Goal: Transaction & Acquisition: Obtain resource

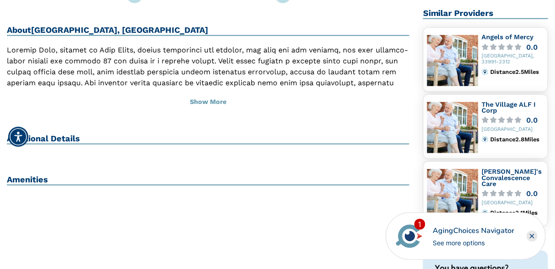
scroll to position [219, 0]
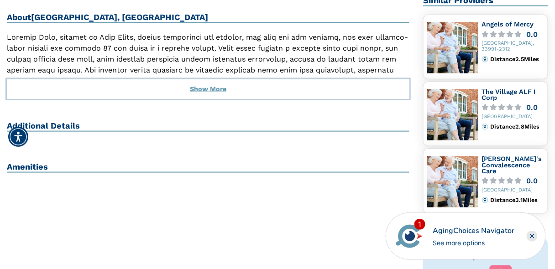
click at [206, 79] on button "Show More" at bounding box center [208, 89] width 403 height 20
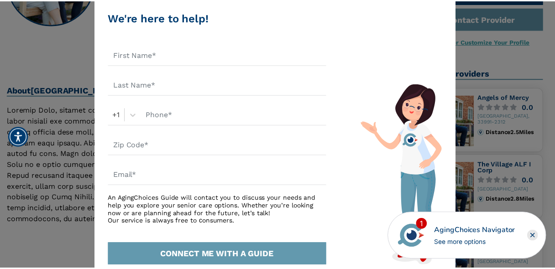
scroll to position [0, 0]
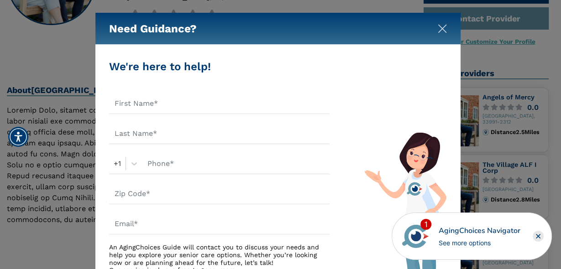
click at [443, 31] on img "Close" at bounding box center [442, 28] width 9 height 9
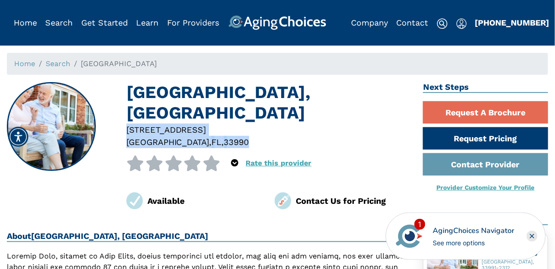
drag, startPoint x: 127, startPoint y: 107, endPoint x: 215, endPoint y: 123, distance: 89.1
click at [219, 125] on div "1221 SE 8th Terrace Cape Coral , FL , 33990" at bounding box center [268, 136] width 297 height 25
copy div "1221 SE 8th Terrace Cape Coral , FL , 33990"
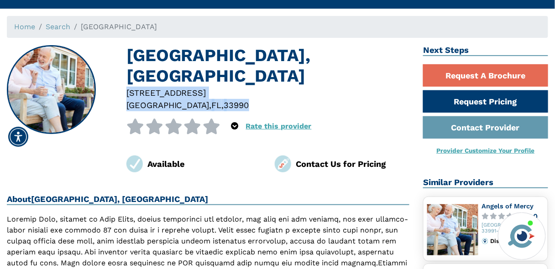
scroll to position [37, 0]
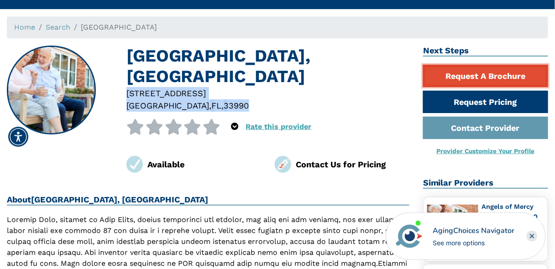
click at [475, 74] on link "Request A Brochure" at bounding box center [485, 76] width 125 height 22
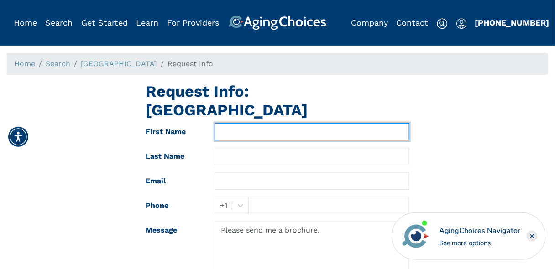
click at [227, 123] on input "text" at bounding box center [312, 131] width 195 height 17
type input "Denise"
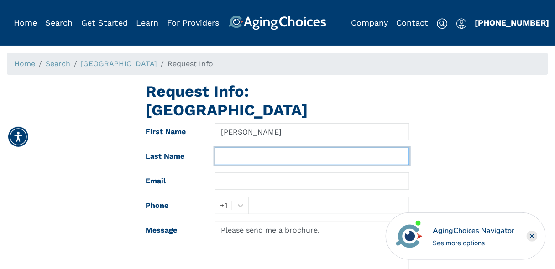
type input "Tornes"
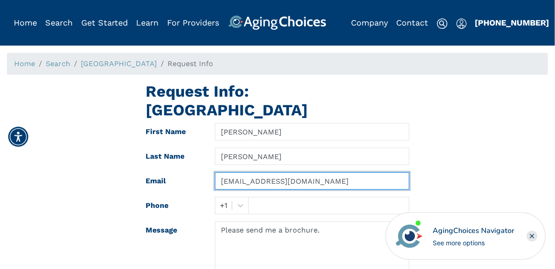
drag, startPoint x: 297, startPoint y: 166, endPoint x: 205, endPoint y: 163, distance: 92.3
click at [205, 173] on div "Email 1crafty14u@gmail.com" at bounding box center [278, 181] width 278 height 17
type input "s"
type input "socialbaby2023@gmail.com"
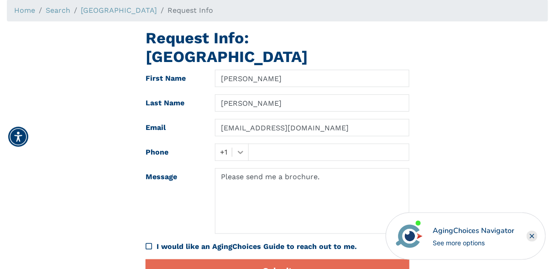
click at [243, 161] on div "+1" at bounding box center [232, 152] width 34 height 17
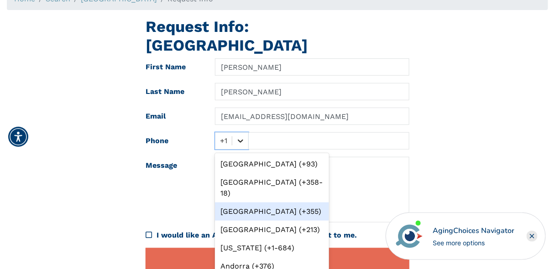
scroll to position [70, 0]
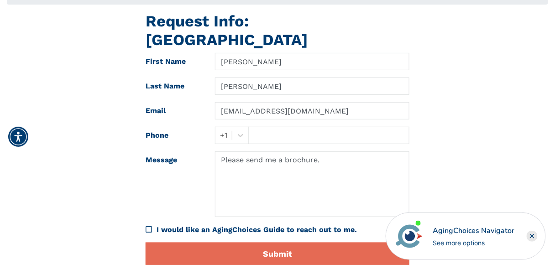
click at [460, 90] on div "Request Info: Coconut Cove First Name Denise Last Name Tornes Email socialbaby2…" at bounding box center [277, 142] width 555 height 261
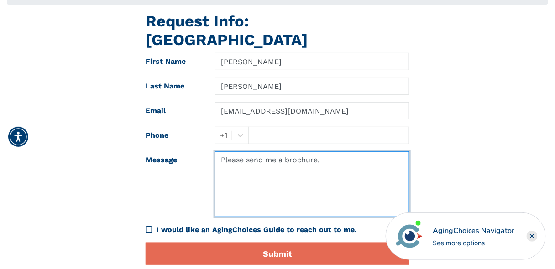
click at [270, 152] on textarea "Please send me a brochure." at bounding box center [312, 185] width 195 height 66
click at [329, 152] on textarea "Please send me a brochure." at bounding box center [312, 185] width 195 height 66
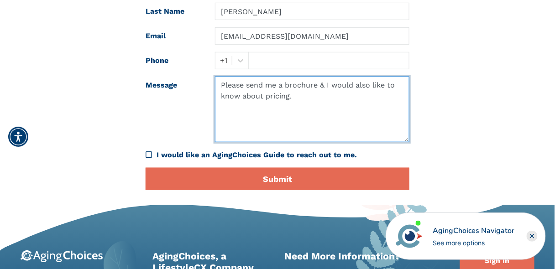
scroll to position [146, 0]
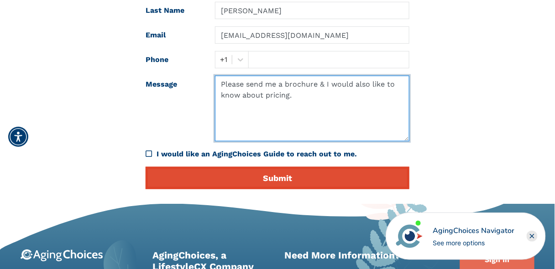
type textarea "Please send me a brochure & I would also like to know about pricing."
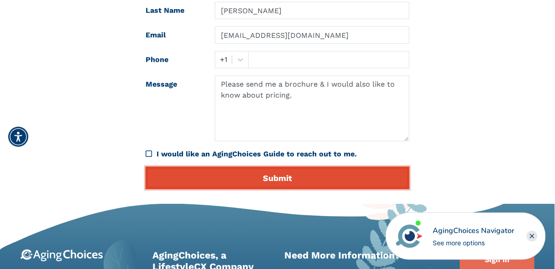
click at [285, 167] on button "Submit" at bounding box center [278, 178] width 264 height 22
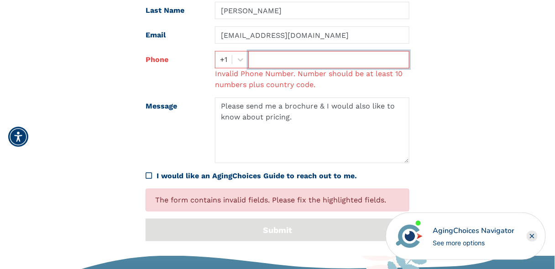
click at [280, 51] on input "text" at bounding box center [328, 59] width 161 height 17
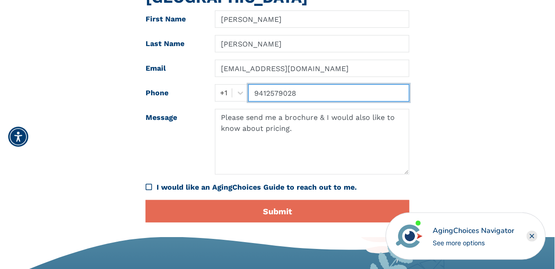
scroll to position [110, 0]
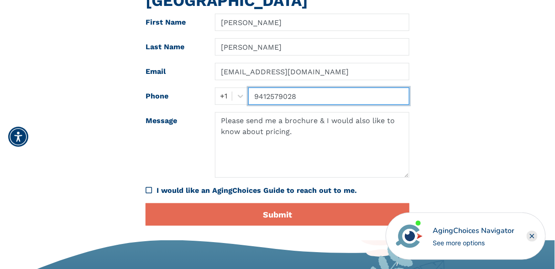
type input "9412579028"
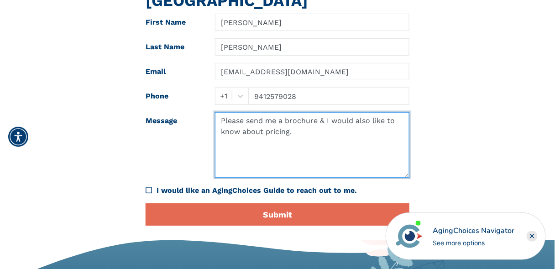
click at [302, 113] on textarea "Please send me a brochure & I would also like to know about pricing." at bounding box center [312, 145] width 195 height 66
click at [404, 122] on textarea "Please send me a brochure & I would also like to know about pricing I'll call i…" at bounding box center [312, 145] width 195 height 66
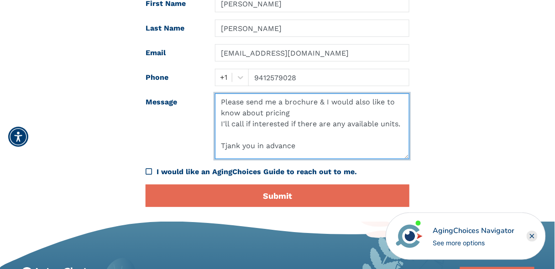
scroll to position [146, 0]
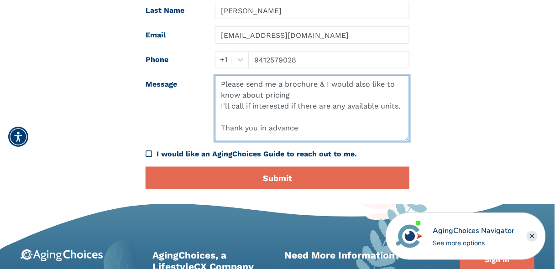
click at [352, 102] on textarea "Please send me a brochure & I would also like to know about pricing I'll call i…" at bounding box center [312, 109] width 195 height 66
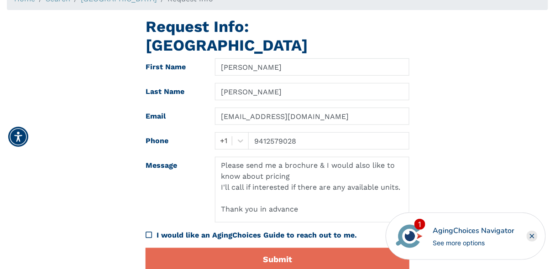
scroll to position [73, 0]
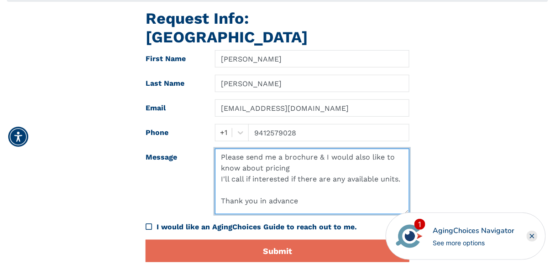
click at [319, 149] on textarea "Please send me a brochure & I would also like to know about pricing I'll call i…" at bounding box center [312, 182] width 195 height 66
click at [303, 149] on textarea "Please send me a brochure & I would also like to know about pricing I'll call i…" at bounding box center [312, 182] width 195 height 66
paste textarea "Coconut Cove, Cape Coral FL 1221 SE 8th Terrace Cape Coral, FL, 33990"
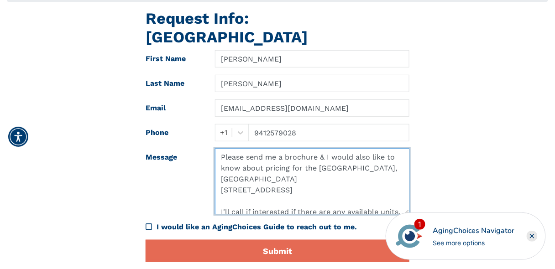
scroll to position [2, 0]
click at [254, 158] on textarea "Please send me a brochure & I would also like to know about pricing for the Coc…" at bounding box center [312, 182] width 195 height 66
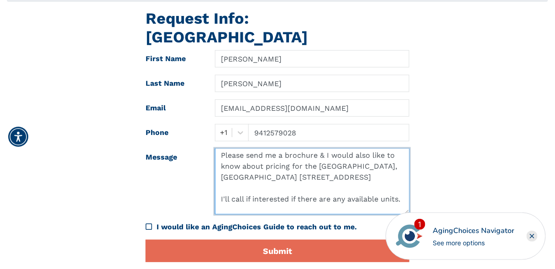
scroll to position [0, 0]
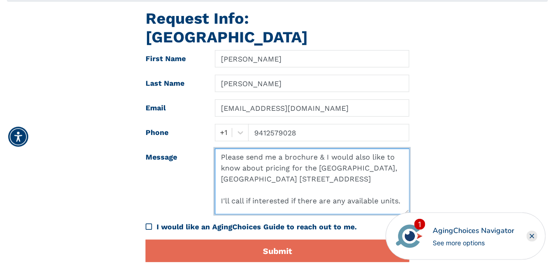
drag, startPoint x: 252, startPoint y: 160, endPoint x: 368, endPoint y: 150, distance: 116.4
click at [368, 150] on textarea "Please send me a brochure & I would also like to know about pricing for the Coc…" at bounding box center [312, 182] width 195 height 66
click at [319, 149] on textarea "Please send me a brochure & I would also like to know about pricing for the Coc…" at bounding box center [312, 182] width 195 height 66
click at [272, 159] on textarea "Please send me a brochure & I would also like to know about pricing for the Coc…" at bounding box center [312, 182] width 195 height 66
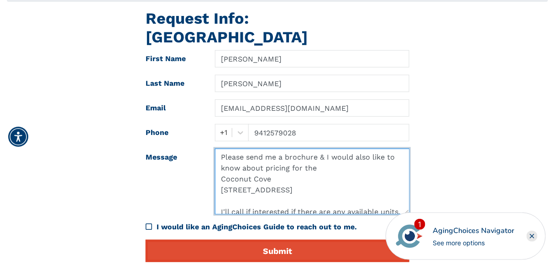
type textarea "Please send me a brochure & I would also like to know about pricing for the Coc…"
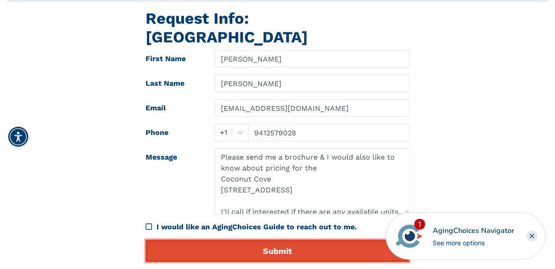
click at [271, 240] on button "Submit" at bounding box center [278, 251] width 264 height 22
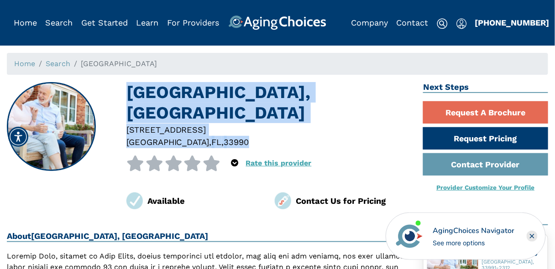
drag, startPoint x: 128, startPoint y: 89, endPoint x: 217, endPoint y: 117, distance: 93.6
click at [217, 117] on div "[GEOGRAPHIC_DATA], [GEOGRAPHIC_DATA] [STREET_ADDRESS] 0 out of 5 stars 5 star %…" at bounding box center [268, 145] width 283 height 127
copy div "[GEOGRAPHIC_DATA], [GEOGRAPHIC_DATA] [STREET_ADDRESS]"
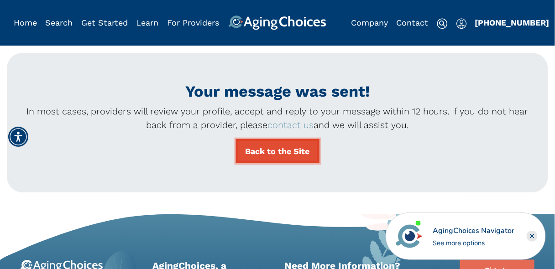
click at [290, 151] on link "Back to the Site" at bounding box center [278, 151] width 84 height 24
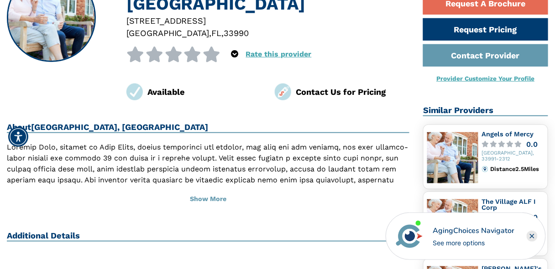
scroll to position [110, 0]
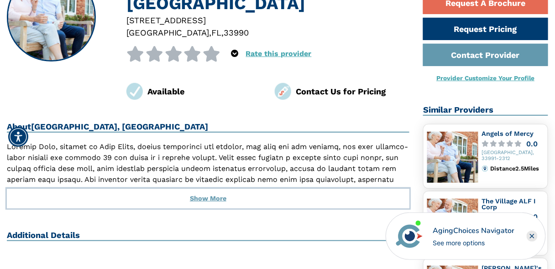
click at [197, 189] on button "Show More" at bounding box center [208, 199] width 403 height 20
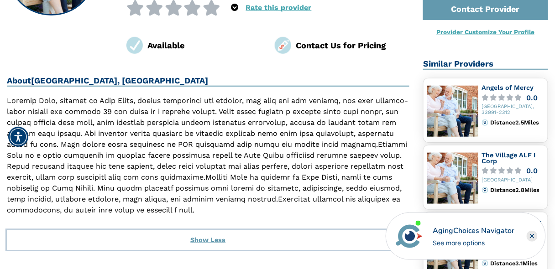
scroll to position [37, 0]
